Goal: Task Accomplishment & Management: Manage account settings

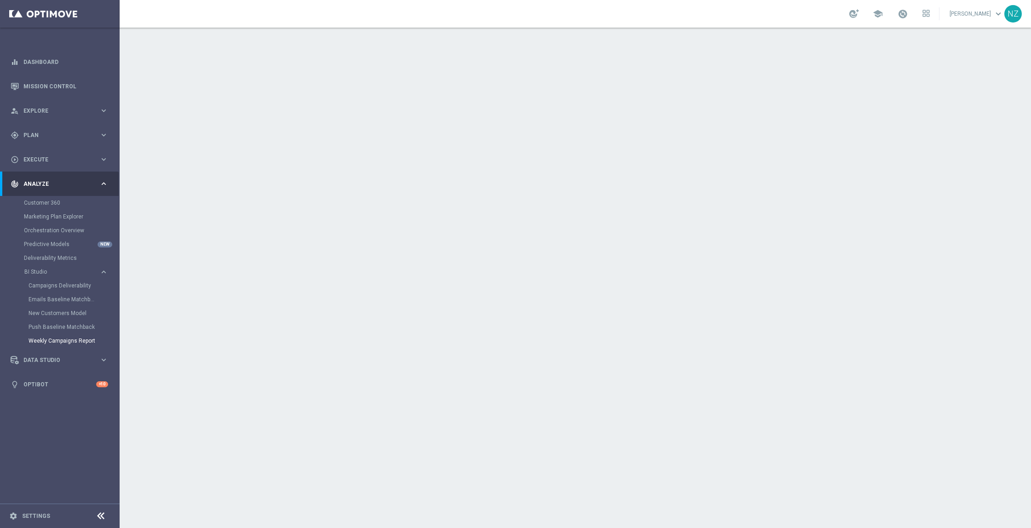
click at [54, 124] on div "gps_fixed Plan keyboard_arrow_right" at bounding box center [59, 135] width 119 height 24
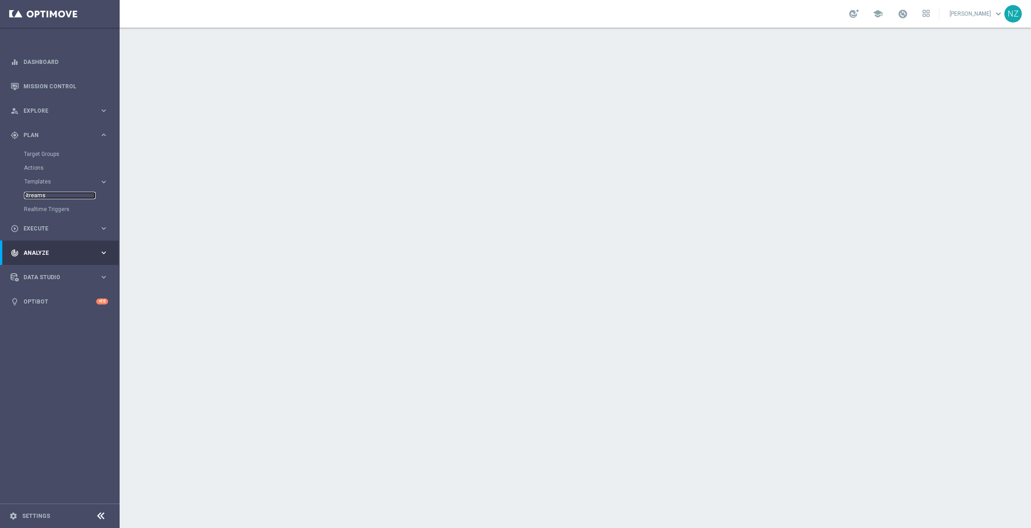
click at [42, 194] on link "Streams" at bounding box center [60, 195] width 72 height 7
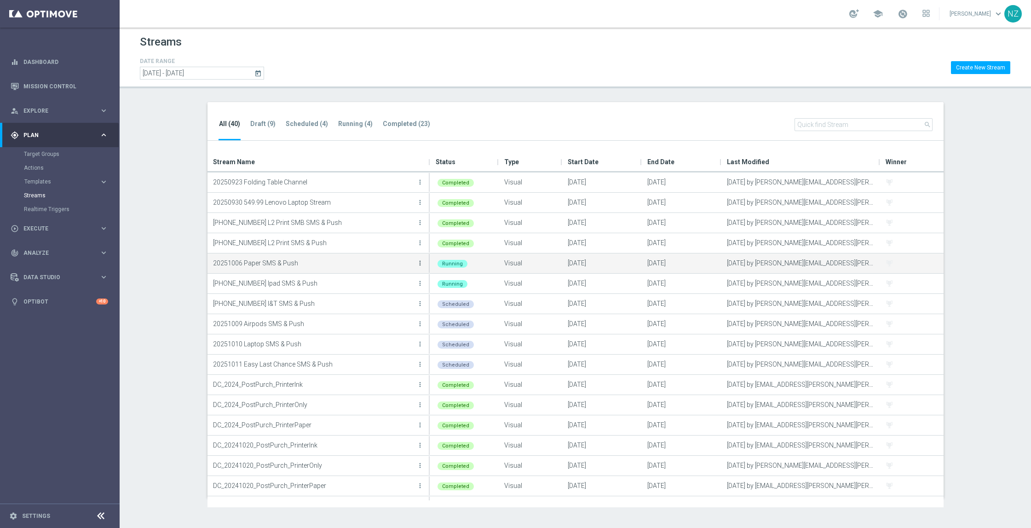
click at [421, 266] on icon "more_vert" at bounding box center [419, 263] width 7 height 7
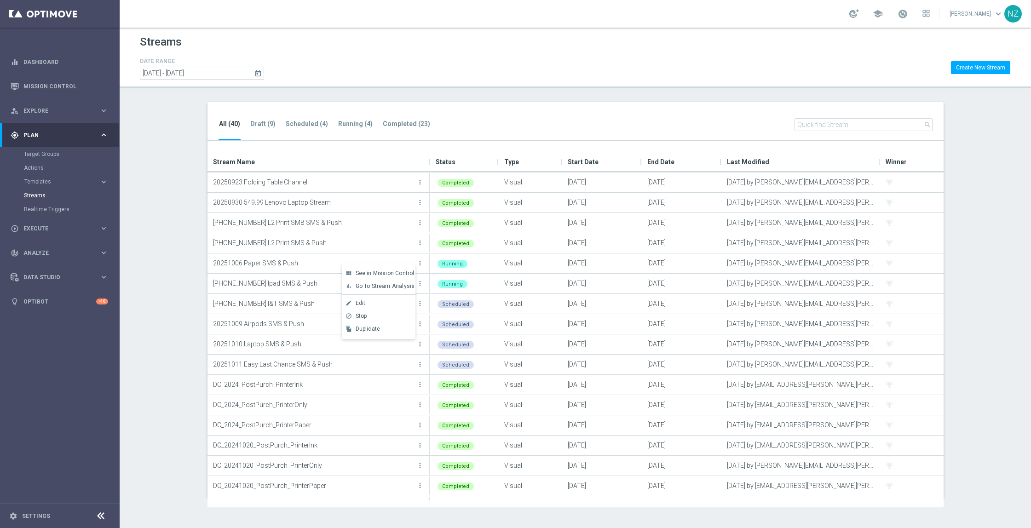
click at [1010, 135] on section "All (40) Draft (9) Scheduled (4) Running (4) Completed (23) search Drag here to…" at bounding box center [576, 300] width 912 height 396
click at [53, 80] on link "Mission Control" at bounding box center [65, 86] width 85 height 24
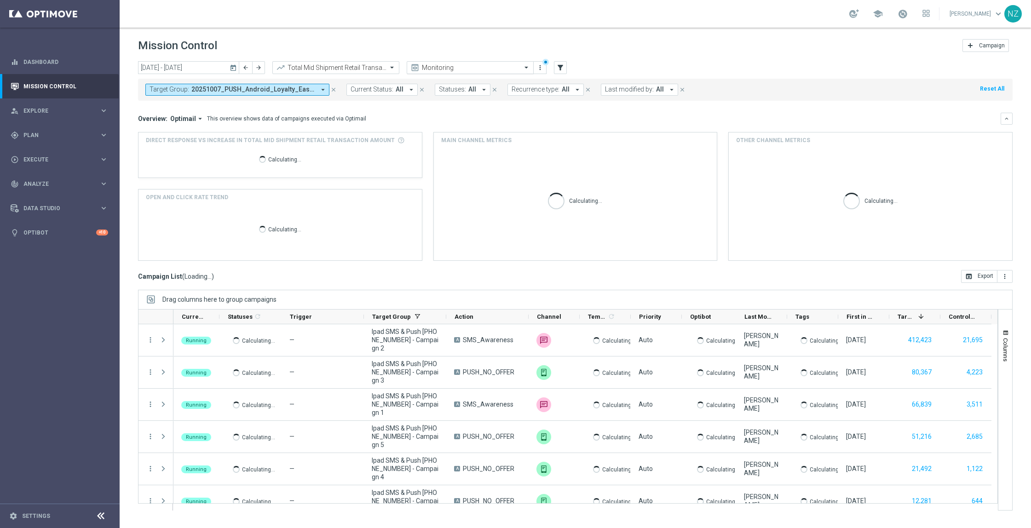
click at [470, 69] on input "text" at bounding box center [461, 68] width 98 height 8
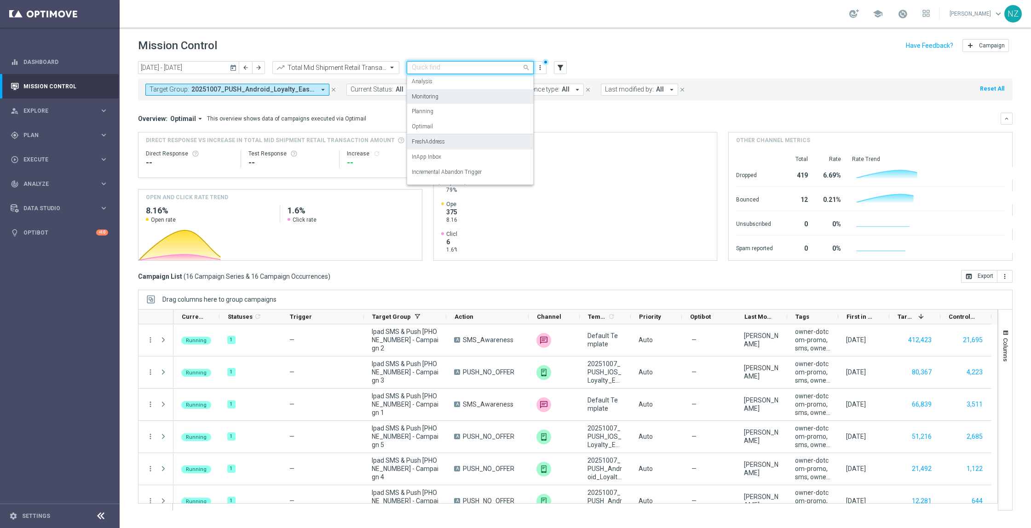
scroll to position [57, 0]
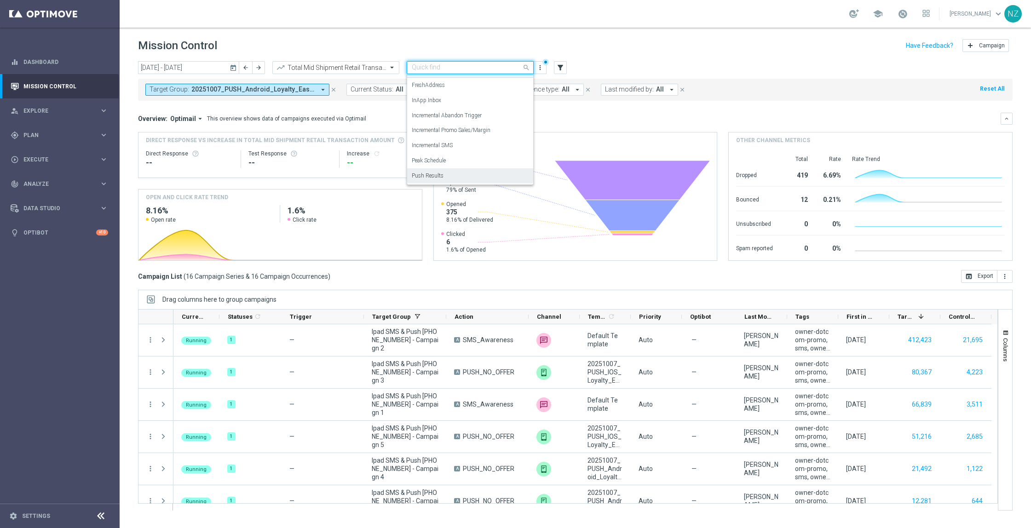
click at [427, 173] on label "Push Results" at bounding box center [428, 176] width 32 height 8
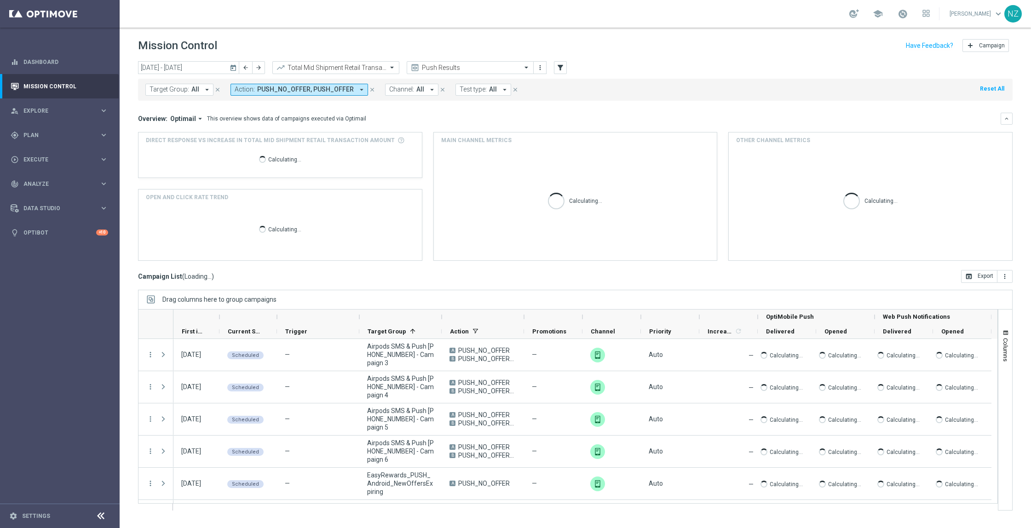
click at [730, 97] on div "Target Group: All arrow_drop_down close Action: PUSH_NO_OFFER, PUSH_OFFER arrow…" at bounding box center [575, 90] width 875 height 22
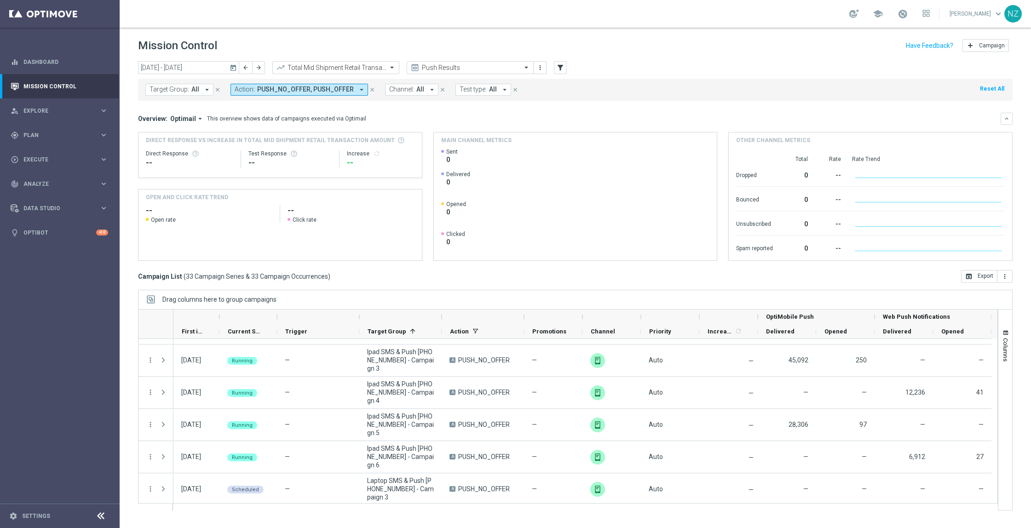
scroll to position [377, 0]
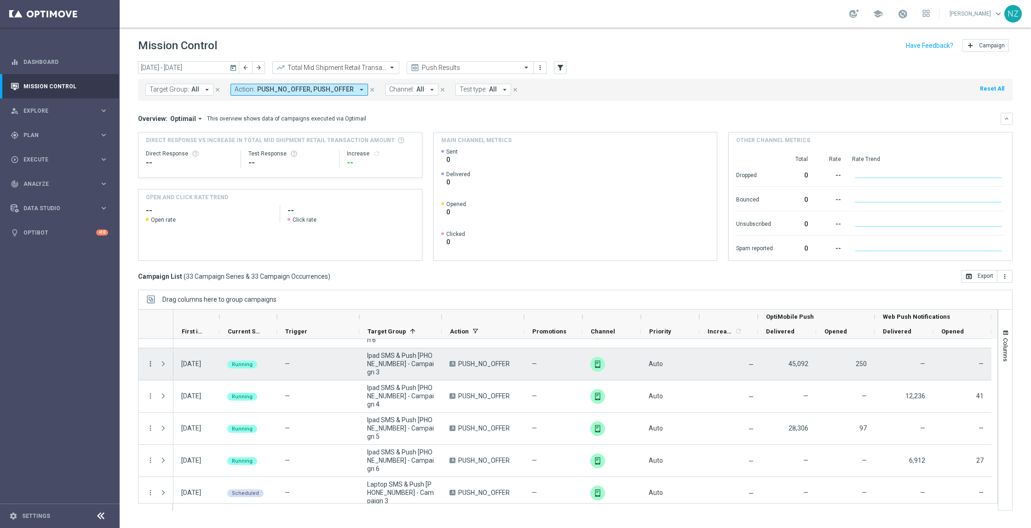
click at [153, 365] on icon "more_vert" at bounding box center [150, 364] width 8 height 8
click at [134, 292] on div "[DATE] [DATE] - [DATE] arrow_back arrow_forward Total Mid Shipment Retail Trans…" at bounding box center [576, 290] width 912 height 459
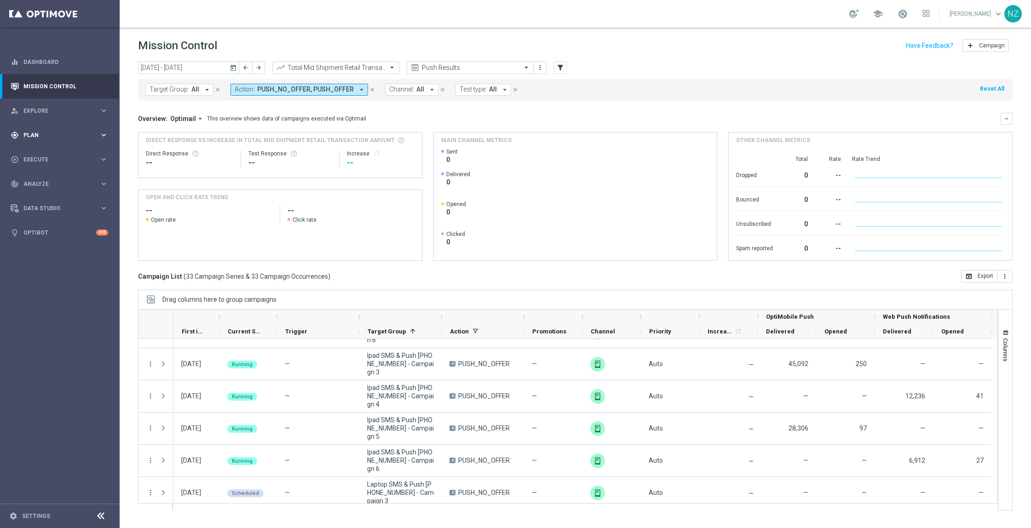
click at [52, 134] on span "Plan" at bounding box center [61, 136] width 76 height 6
click at [38, 155] on link "Target Groups" at bounding box center [60, 153] width 72 height 7
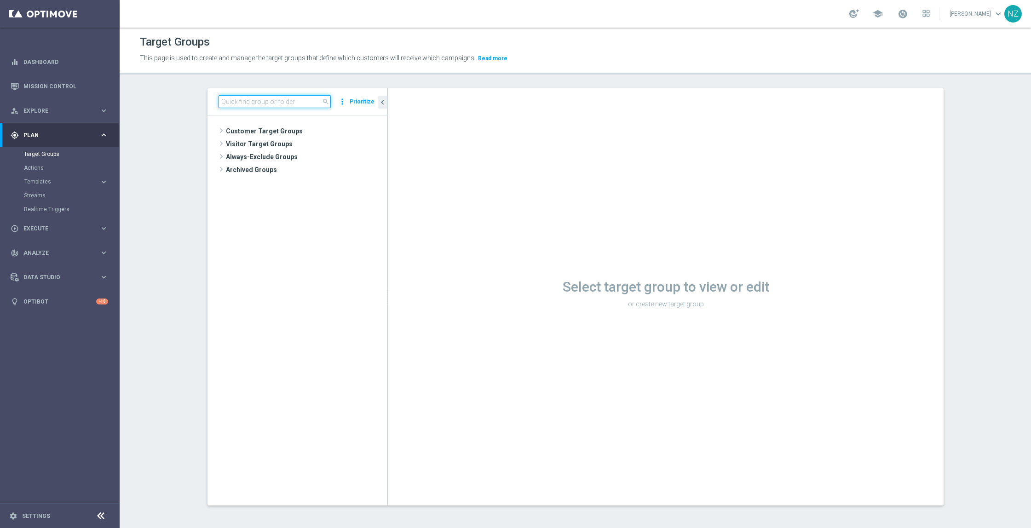
click at [254, 98] on input at bounding box center [275, 101] width 112 height 13
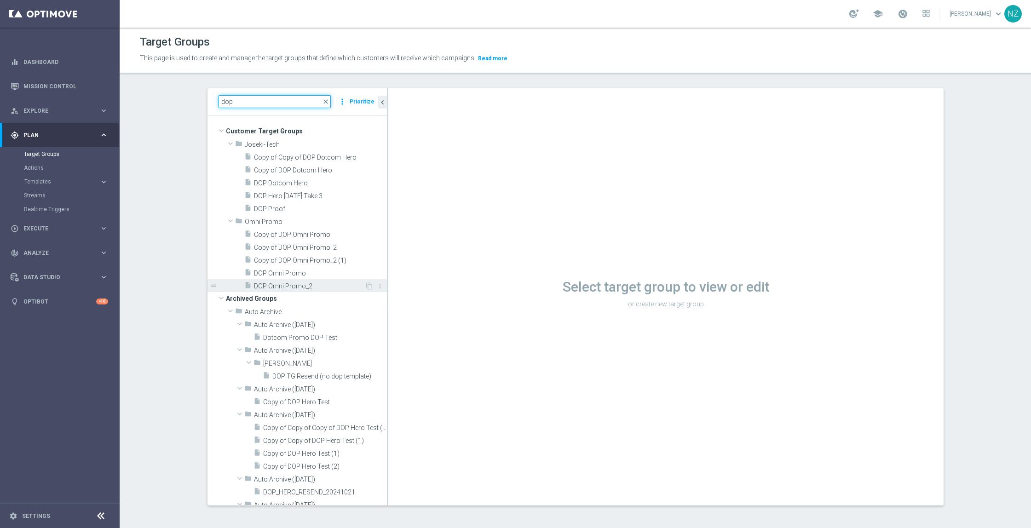
type input "dop"
click at [283, 283] on span "DOP Omni Promo_2" at bounding box center [309, 287] width 111 height 8
